Goal: Information Seeking & Learning: Learn about a topic

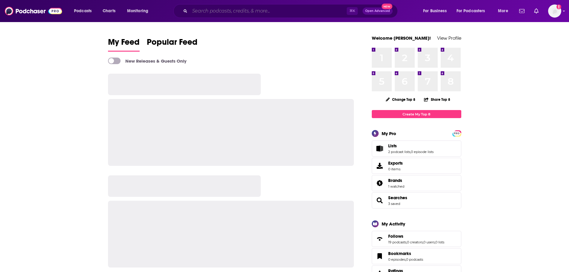
click at [258, 12] on input "Search podcasts, credits, & more..." at bounding box center [268, 11] width 157 height 10
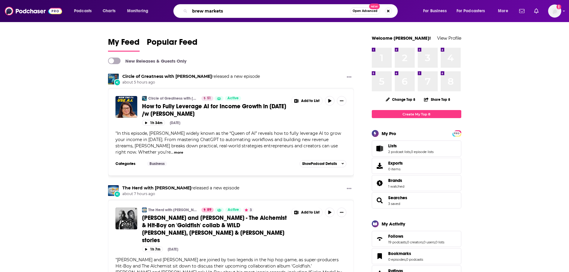
type input "brew markets"
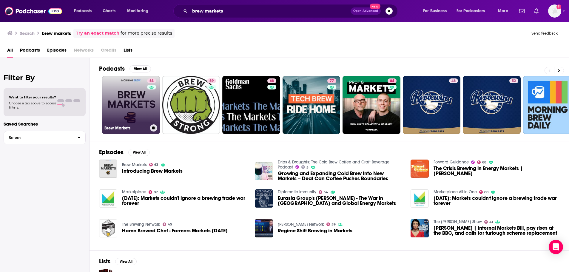
click at [130, 107] on link "63 Brew Markets" at bounding box center [131, 105] width 58 height 58
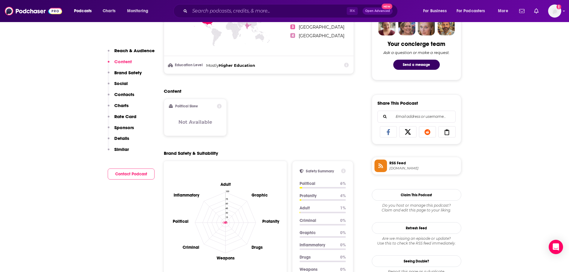
scroll to position [335, 0]
